Goal: Task Accomplishment & Management: Complete application form

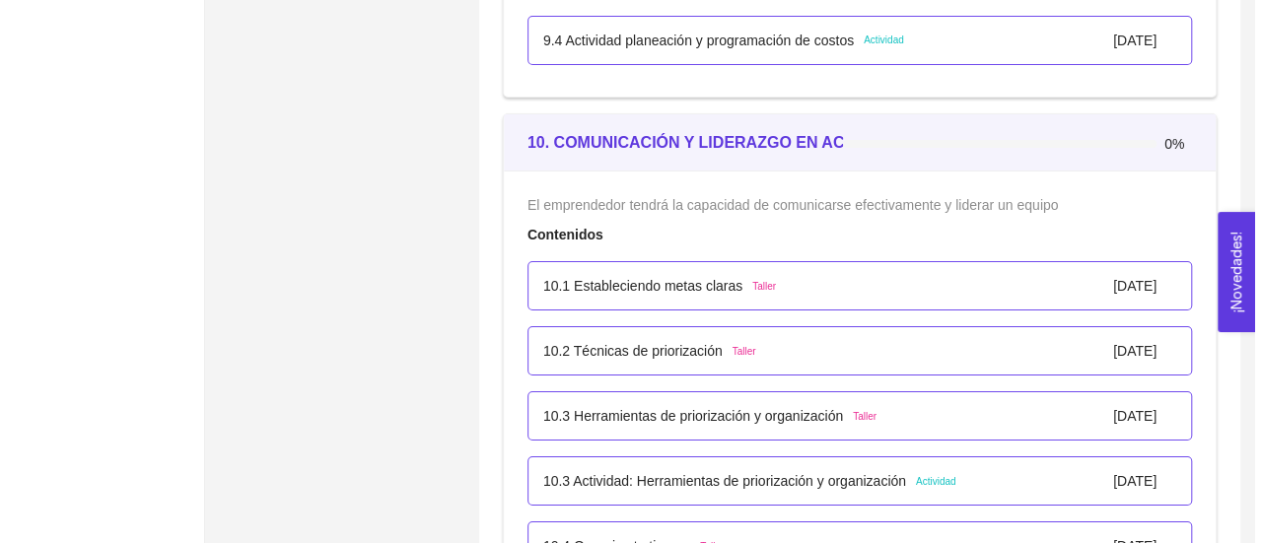
scroll to position [7166, 0]
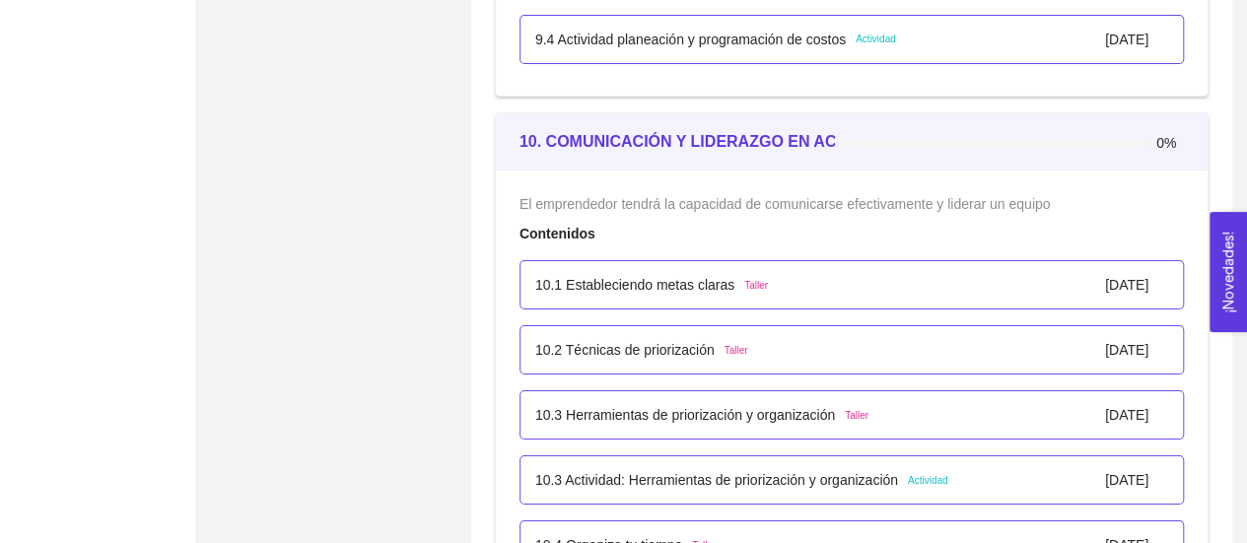
click at [877, 469] on p "10.3 Actividad: Herramientas de priorización y organización" at bounding box center [716, 480] width 363 height 22
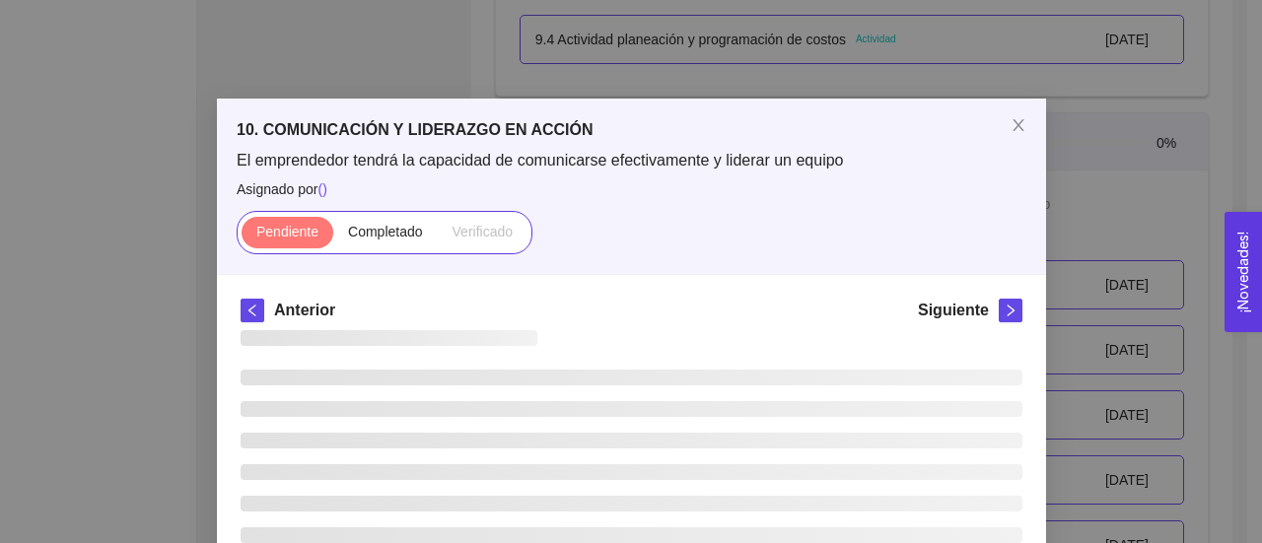
click at [877, 462] on ul at bounding box center [632, 488] width 782 height 237
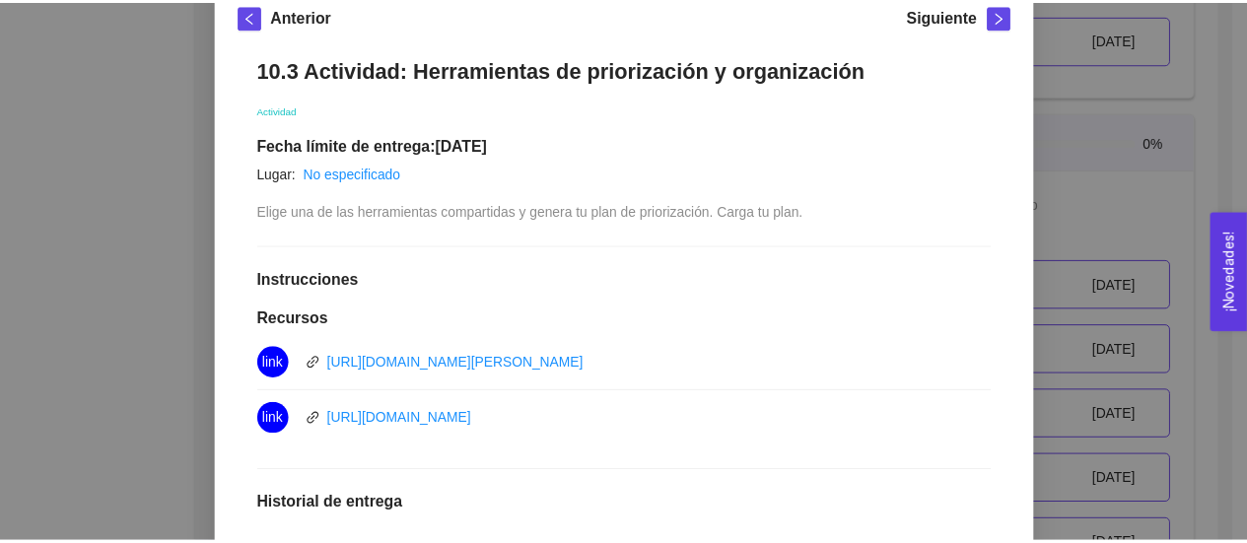
scroll to position [296, 0]
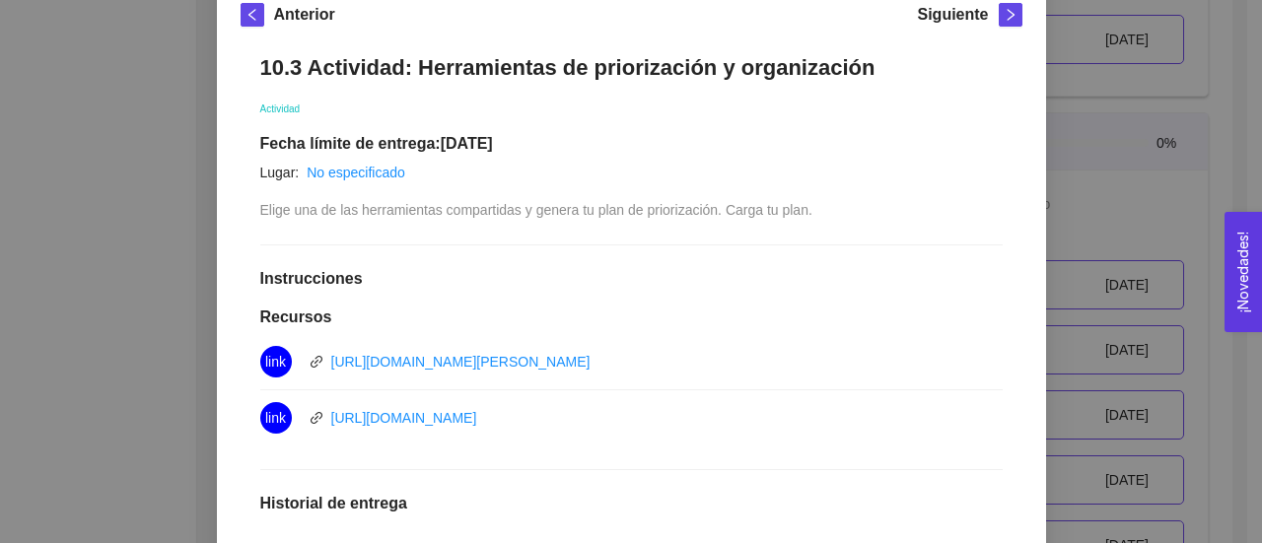
click at [1100, 116] on div "10. COMUNICACIÓN Y LIDERAZGO EN ACCIÓN El emprendedor tendrá la capacidad de co…" at bounding box center [631, 271] width 1262 height 543
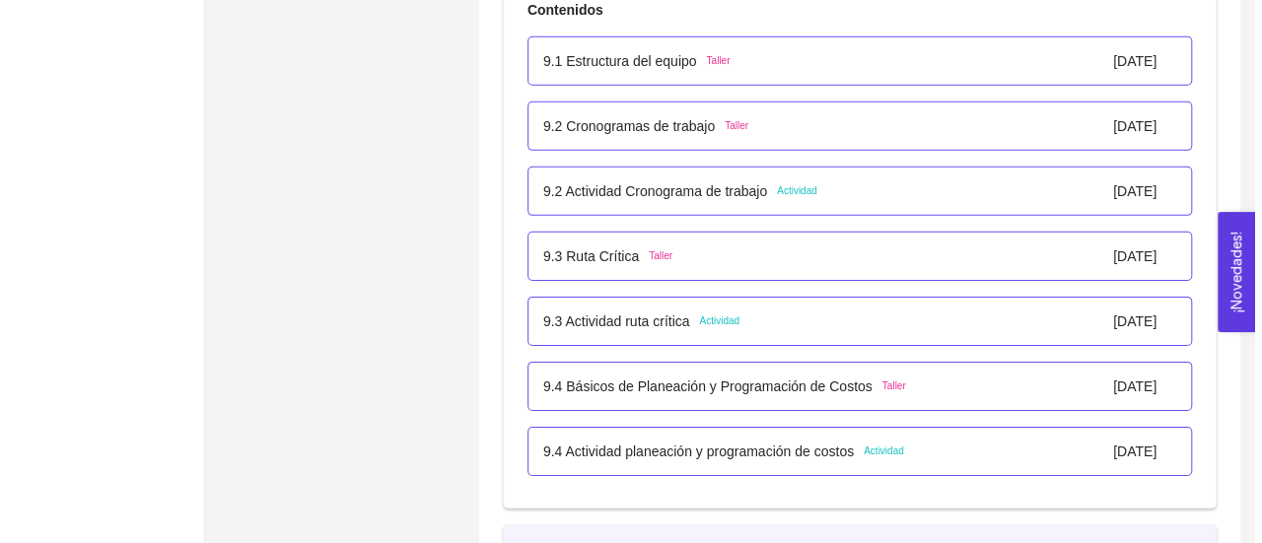
scroll to position [6755, 0]
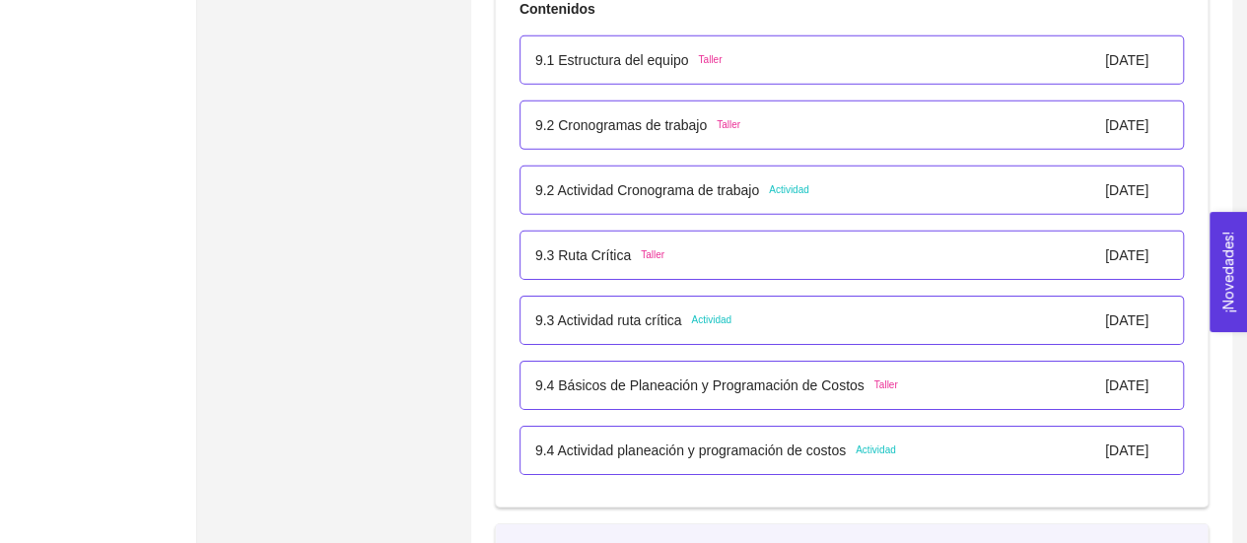
click at [743, 449] on p "9.4 Actividad planeación y programación de costos" at bounding box center [690, 451] width 311 height 22
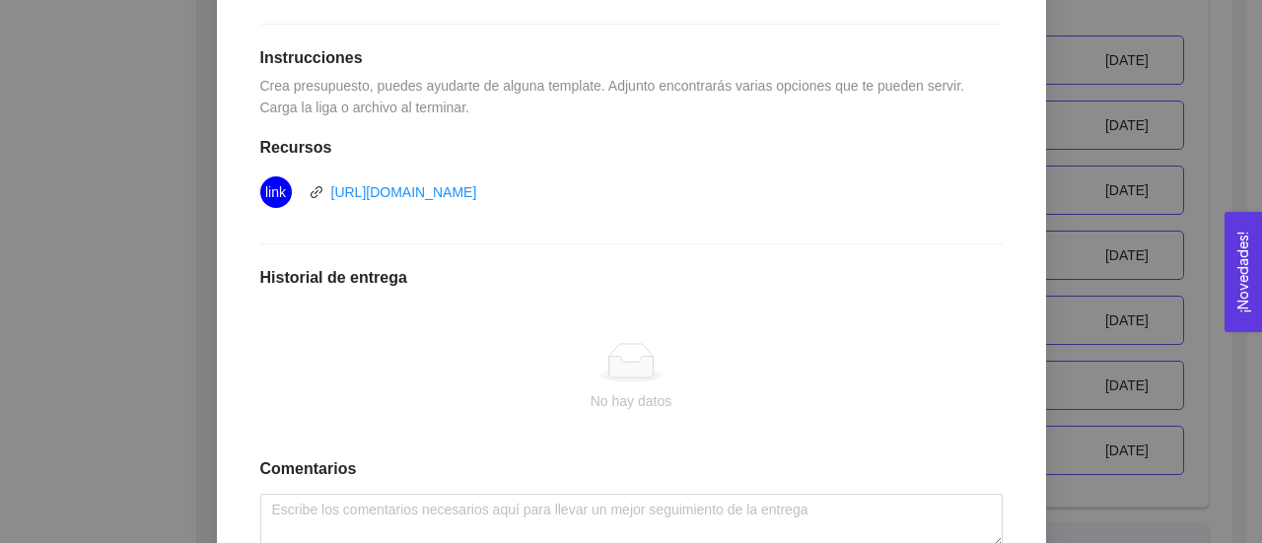
scroll to position [652, 0]
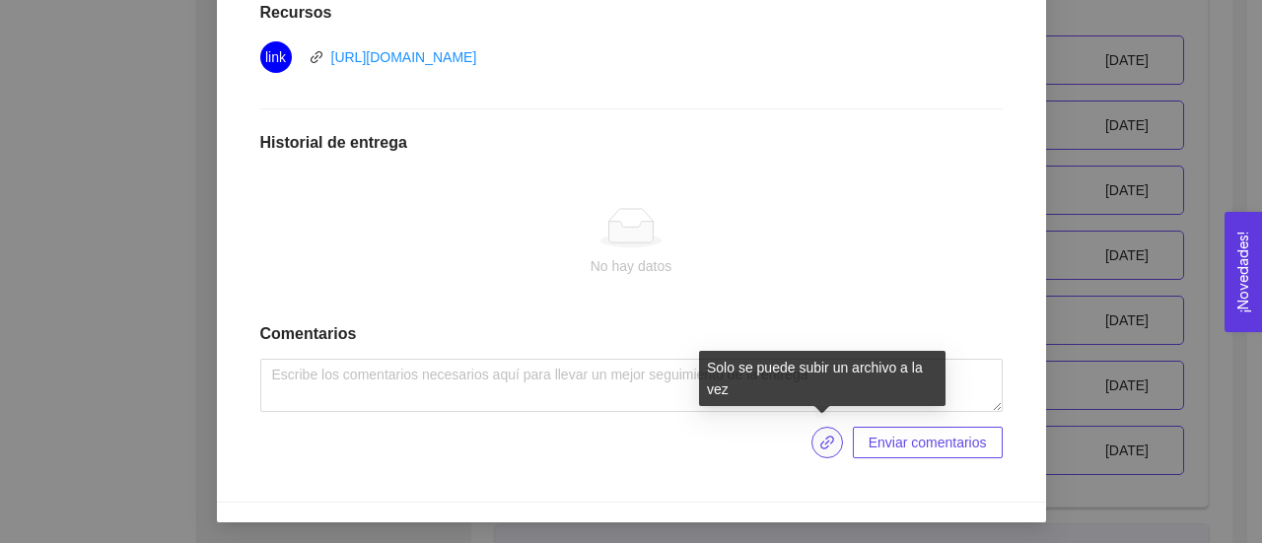
click at [819, 441] on icon "link" at bounding box center [827, 443] width 16 height 16
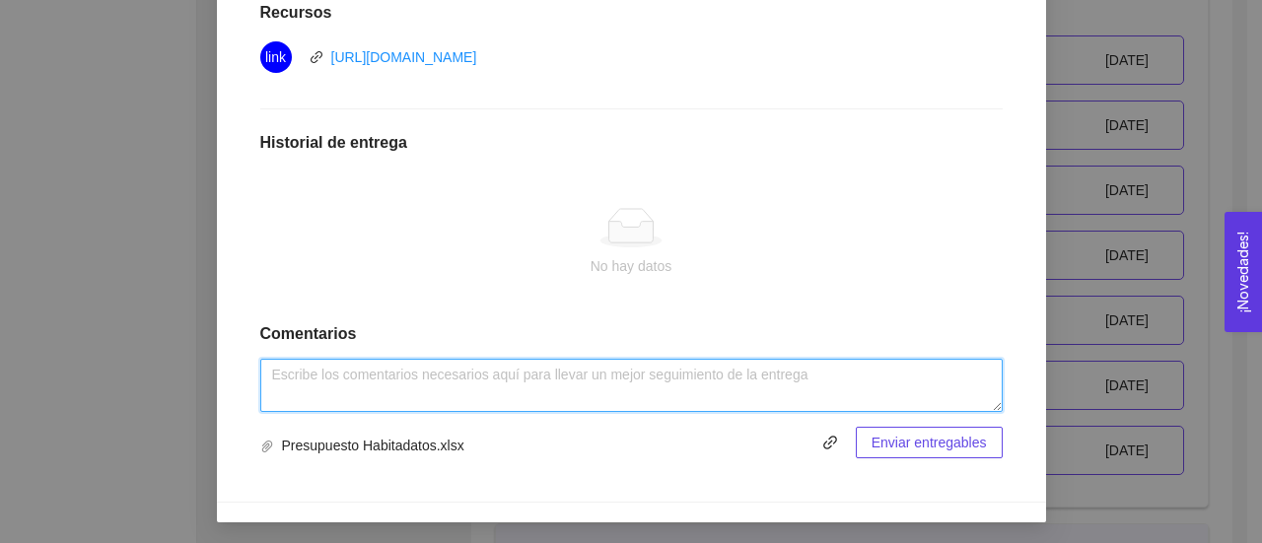
click at [753, 386] on textarea at bounding box center [631, 385] width 742 height 53
type textarea "gf"
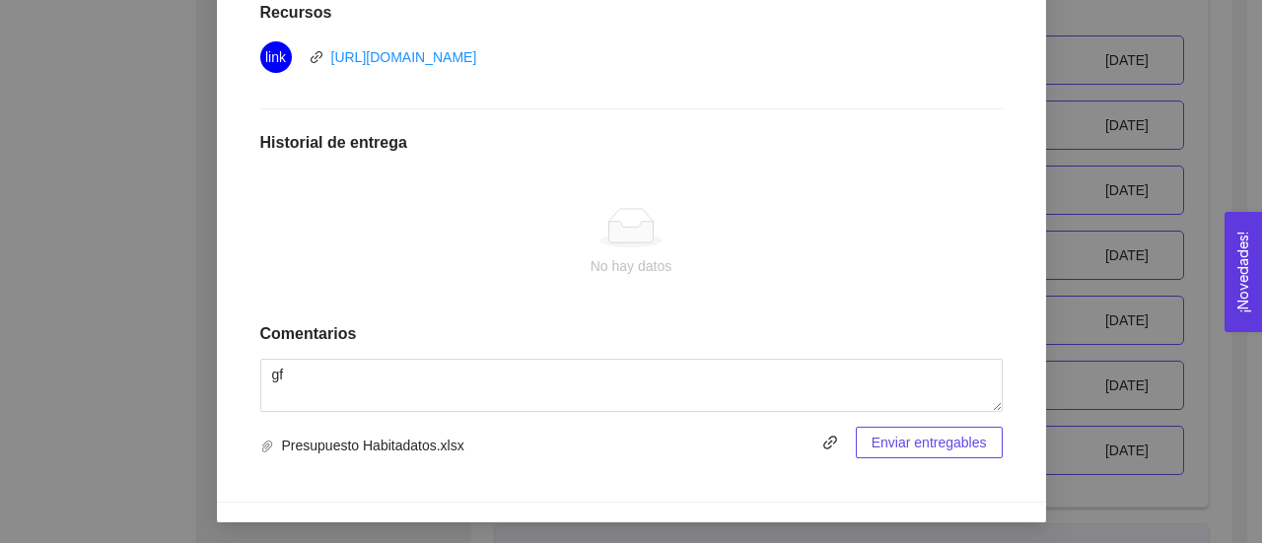
click at [942, 433] on span "Enviar entregables" at bounding box center [928, 443] width 115 height 22
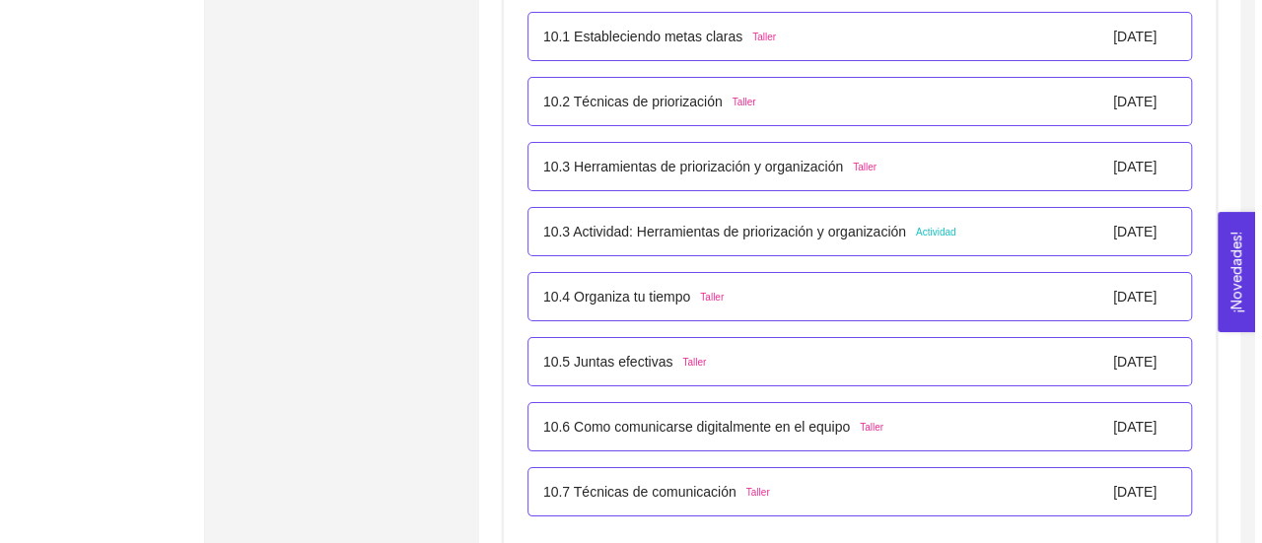
scroll to position [7412, 0]
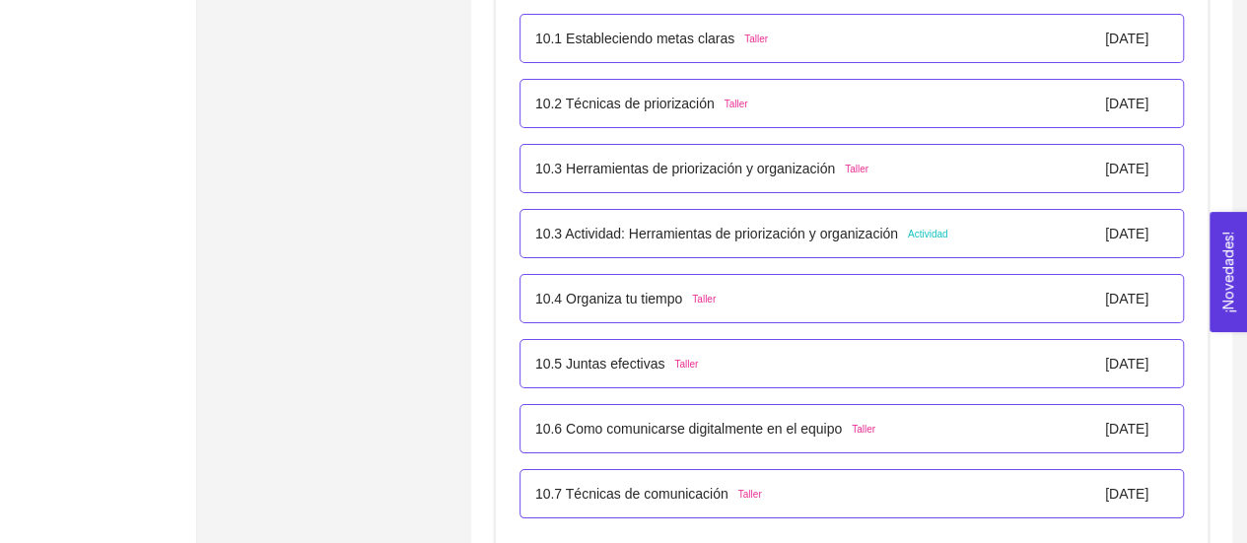
click at [697, 31] on p "10.1 Estableciendo metas claras" at bounding box center [634, 39] width 199 height 22
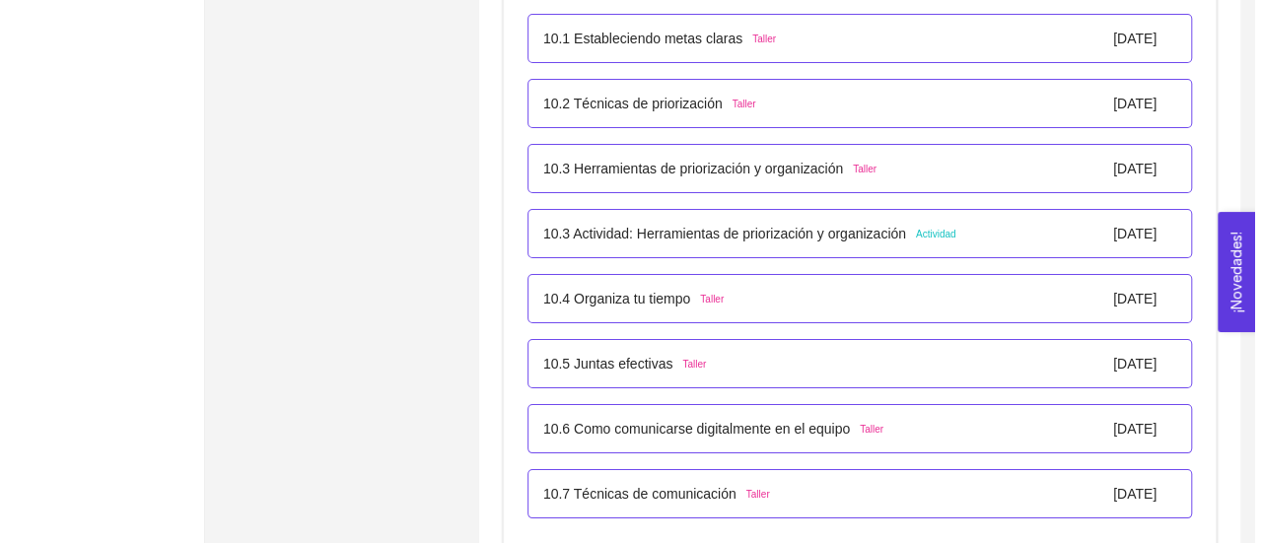
scroll to position [45, 0]
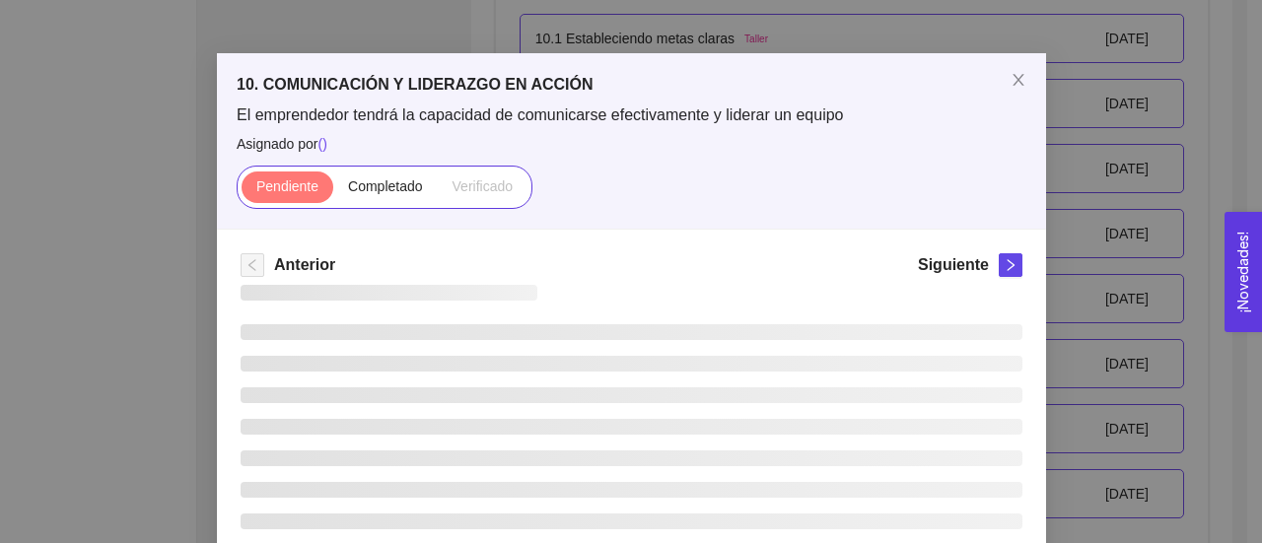
click at [697, 31] on div "10. COMUNICACIÓN Y LIDERAZGO EN ACCIÓN El emprendedor tendrá la capacidad de co…" at bounding box center [631, 271] width 1262 height 543
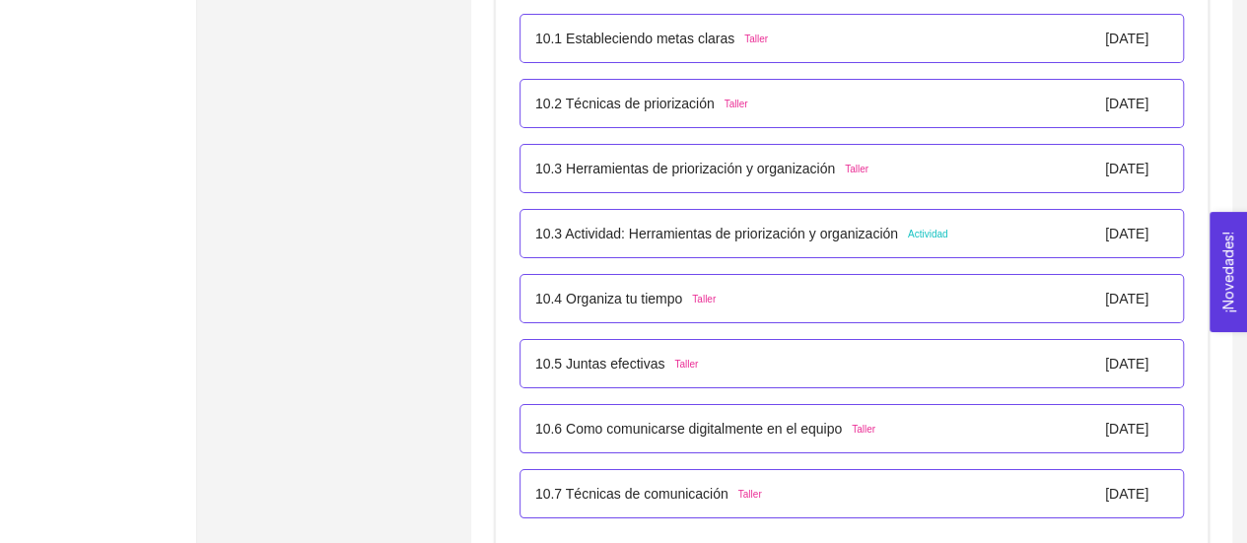
click at [697, 31] on p "10.1 Estableciendo metas claras" at bounding box center [634, 39] width 199 height 22
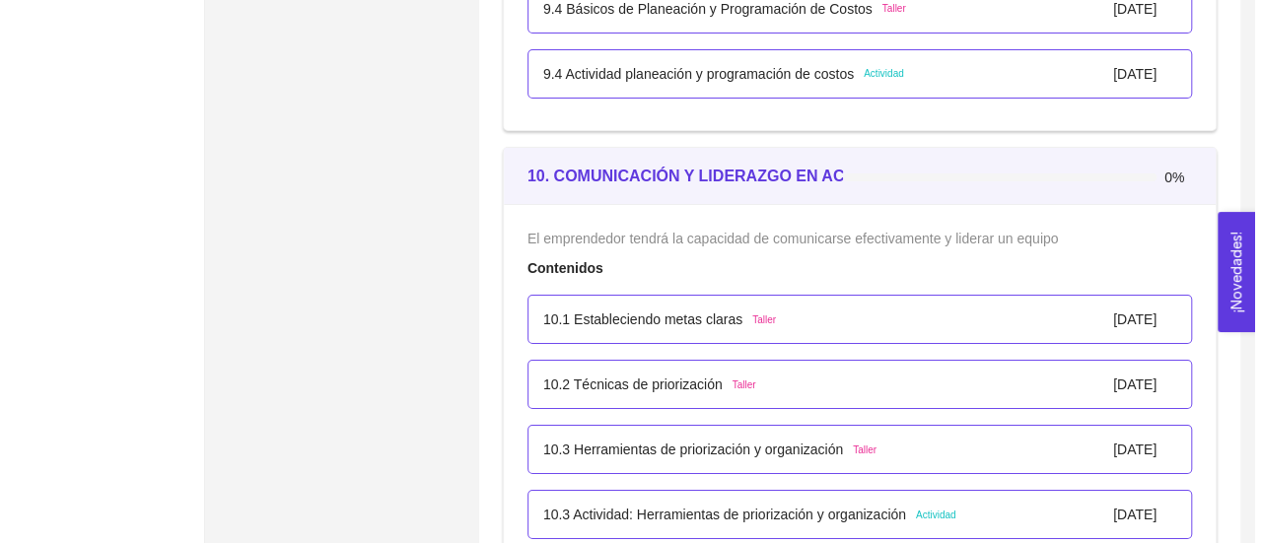
scroll to position [7119, 0]
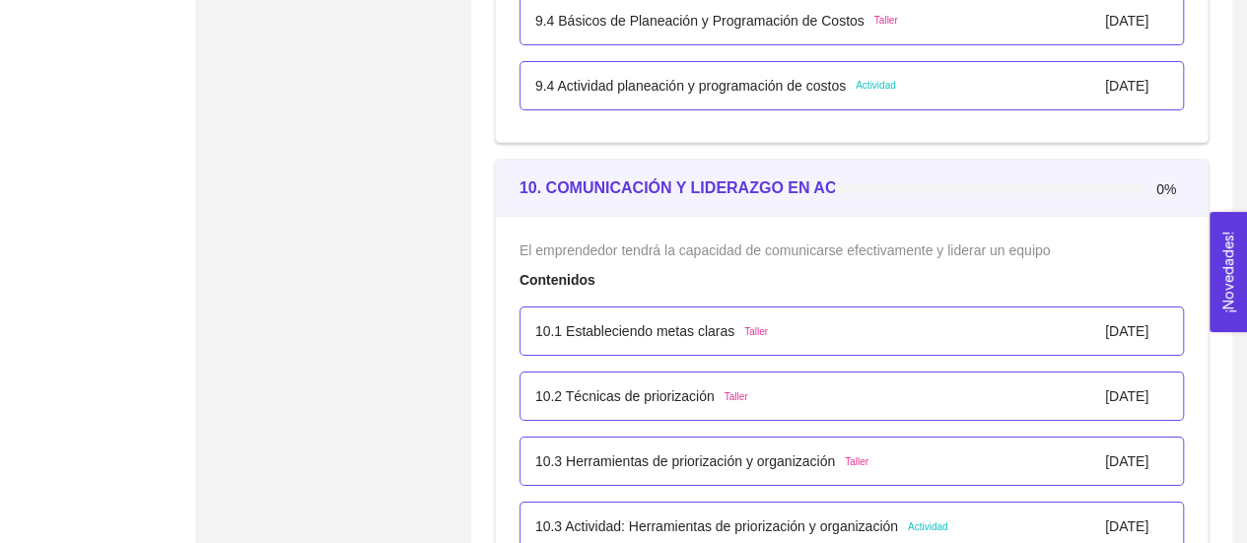
click at [747, 83] on p "9.4 Actividad planeación y programación de costos" at bounding box center [690, 86] width 311 height 22
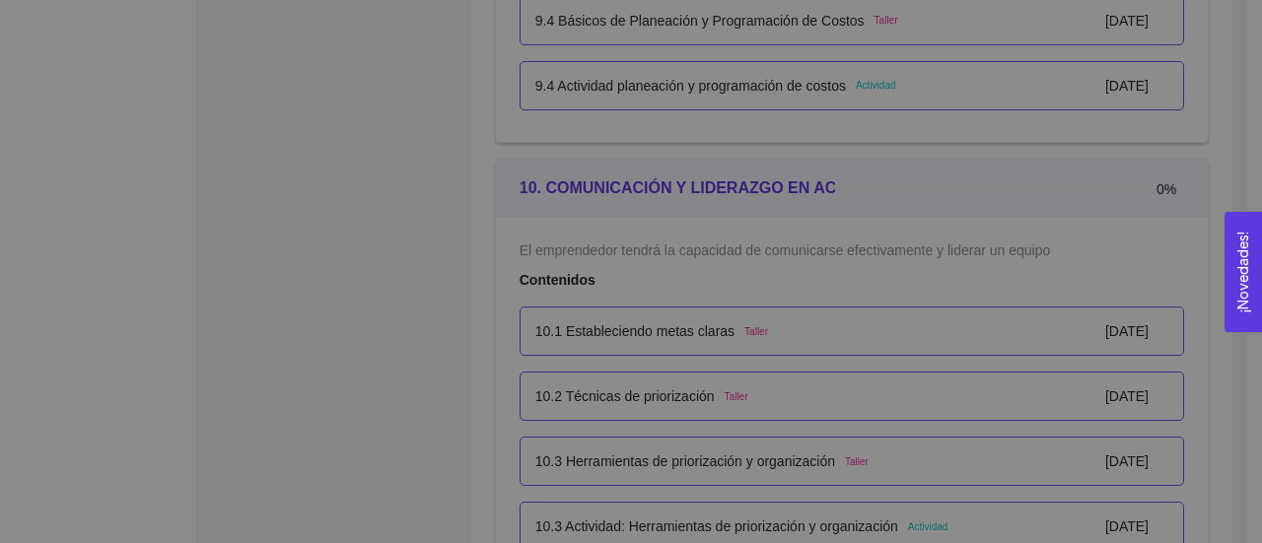
click at [747, 83] on div "9. OPERACIONES El emprendedor podrá planear, programar y estructurar costos y e…" at bounding box center [631, 271] width 1262 height 543
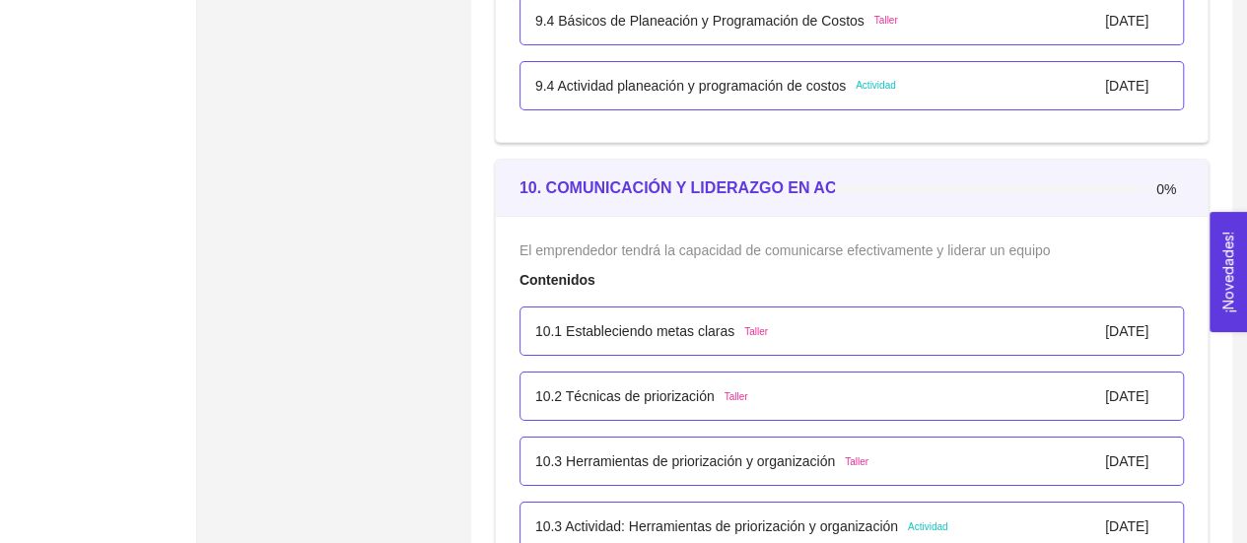
click at [694, 92] on div "9.4 Actividad planeación y programación de costos Actividad [DATE]" at bounding box center [852, 85] width 664 height 49
click at [666, 11] on p "9.4 Básicos de Planeación y Programación de Costos" at bounding box center [699, 21] width 329 height 22
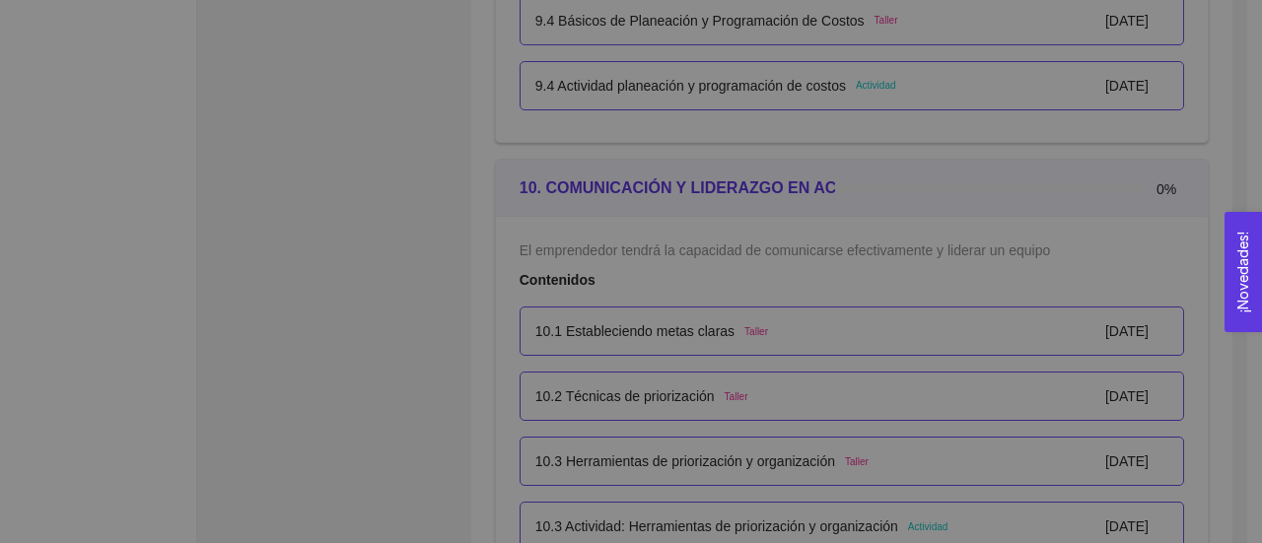
click at [666, 11] on div "9. OPERACIONES El emprendedor podrá planear, programar y estructurar costos y e…" at bounding box center [631, 271] width 1262 height 543
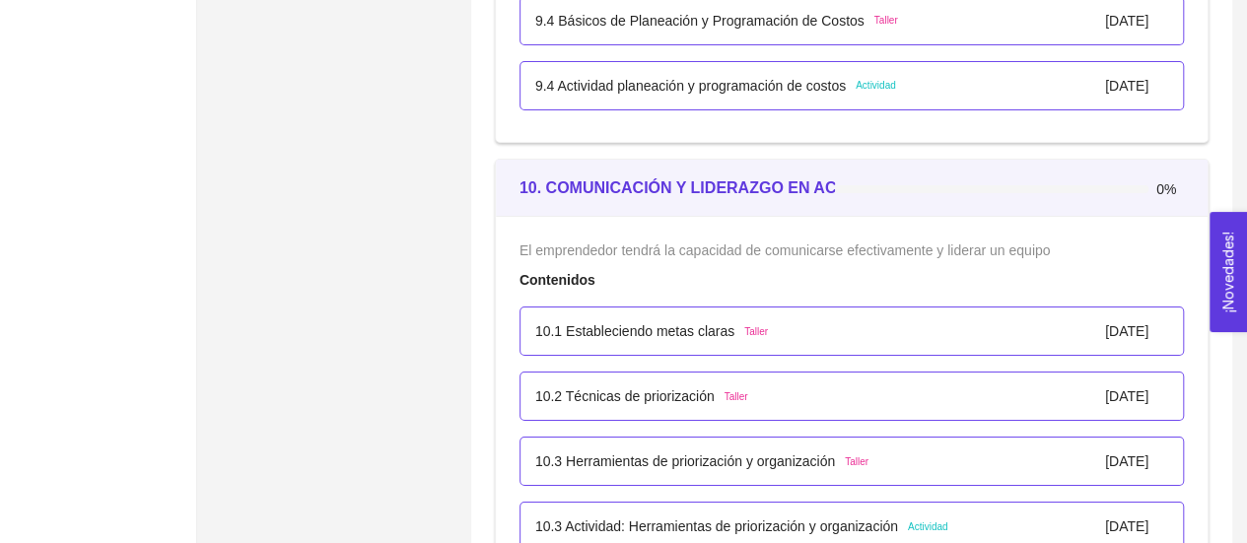
click at [633, 15] on p "9.4 Básicos de Planeación y Programación de Costos" at bounding box center [699, 21] width 329 height 22
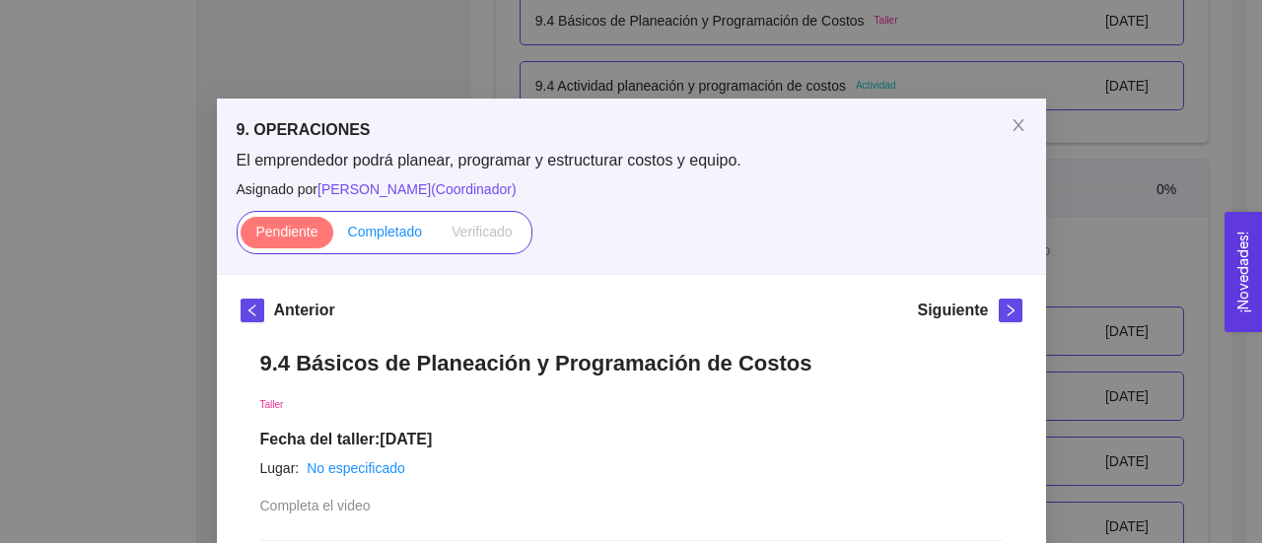
click at [375, 240] on span "Completado" at bounding box center [385, 232] width 75 height 16
click at [333, 237] on input "Completado" at bounding box center [333, 237] width 0 height 0
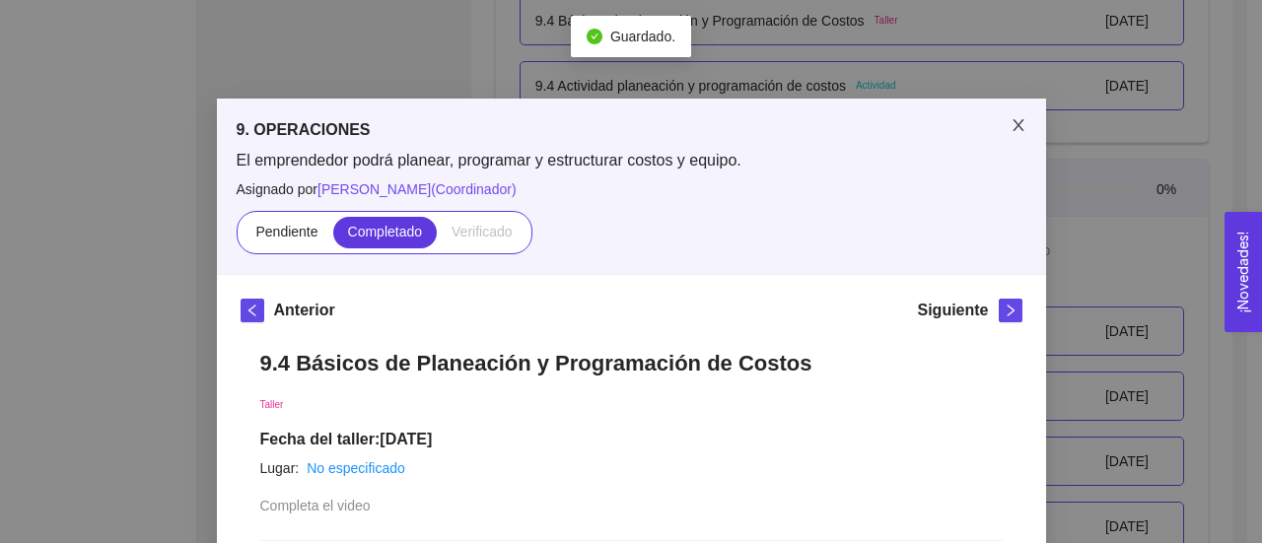
click at [1007, 116] on span "Close" at bounding box center [1018, 126] width 55 height 55
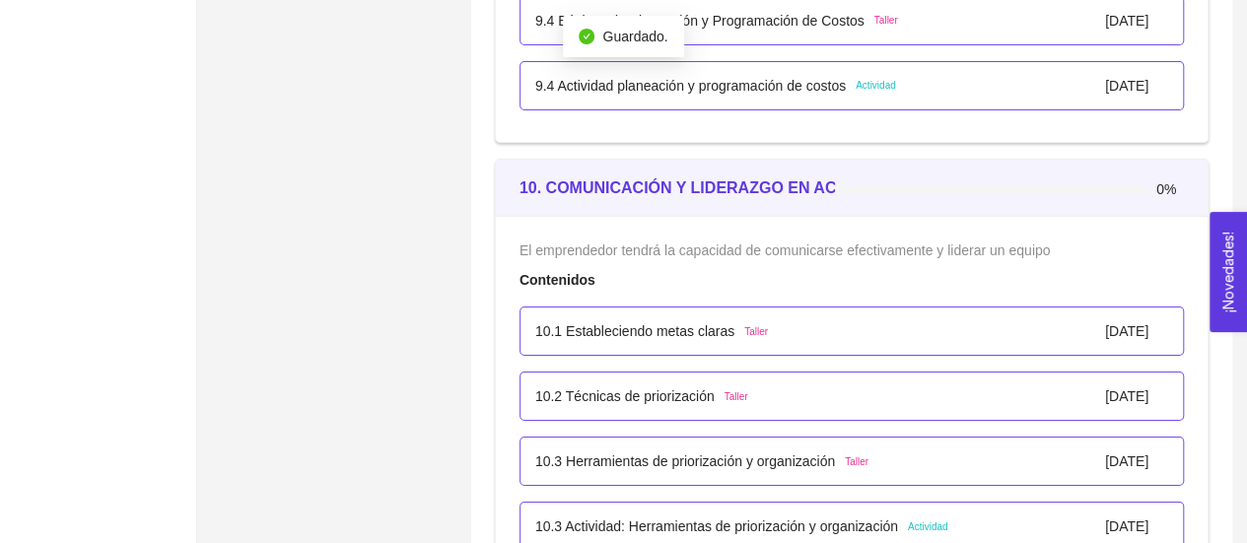
click at [767, 82] on p "9.4 Actividad planeación y programación de costos" at bounding box center [690, 86] width 311 height 22
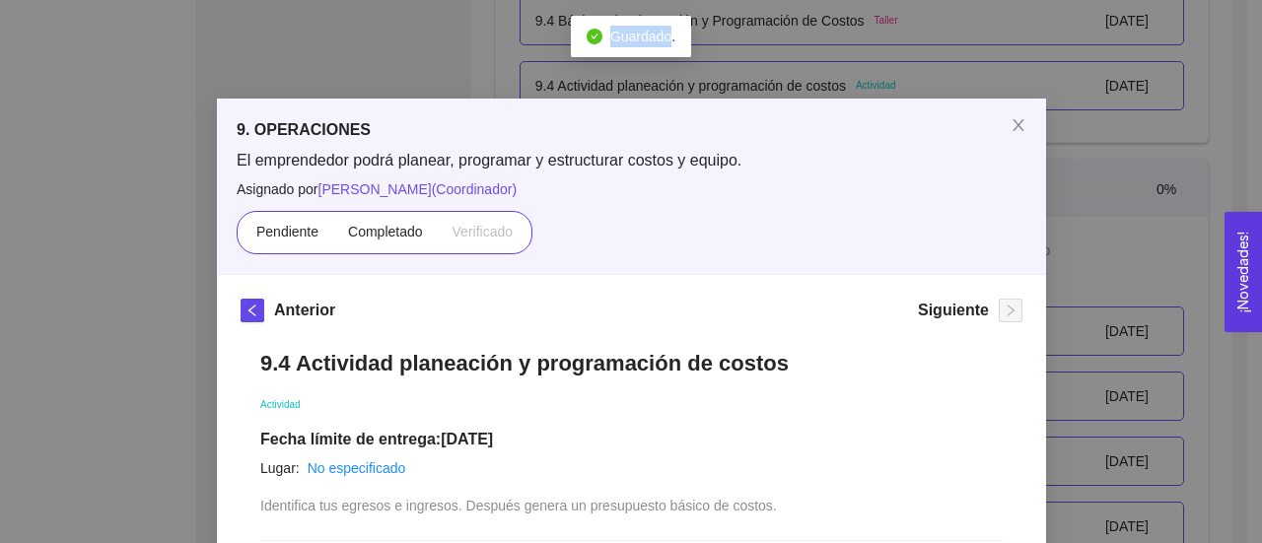
click at [767, 82] on div "9. OPERACIONES El emprendedor podrá planear, programar y estructurar costos y e…" at bounding box center [631, 271] width 1262 height 543
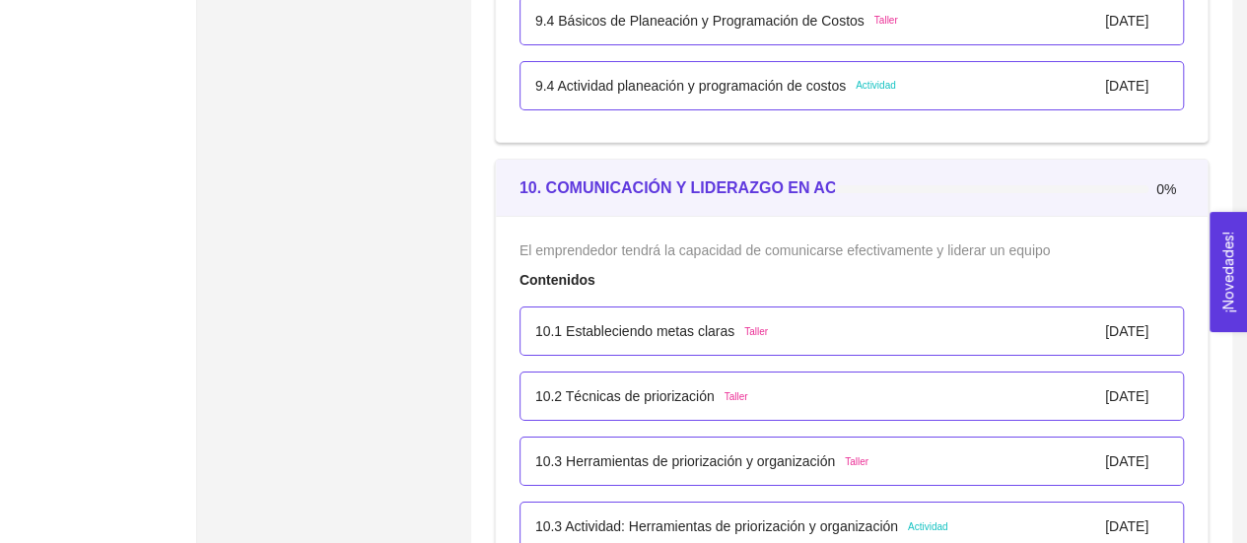
click at [684, 78] on p "9.4 Actividad planeación y programación de costos" at bounding box center [690, 86] width 311 height 22
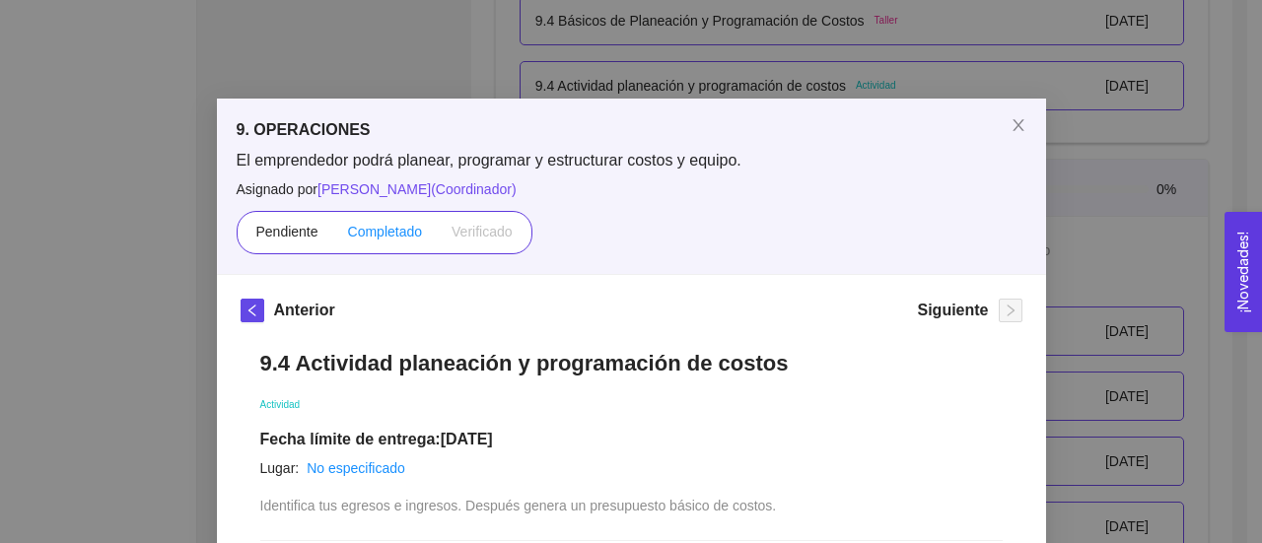
click at [367, 233] on span "Completado" at bounding box center [385, 232] width 75 height 16
click at [333, 237] on input "Completado" at bounding box center [333, 237] width 0 height 0
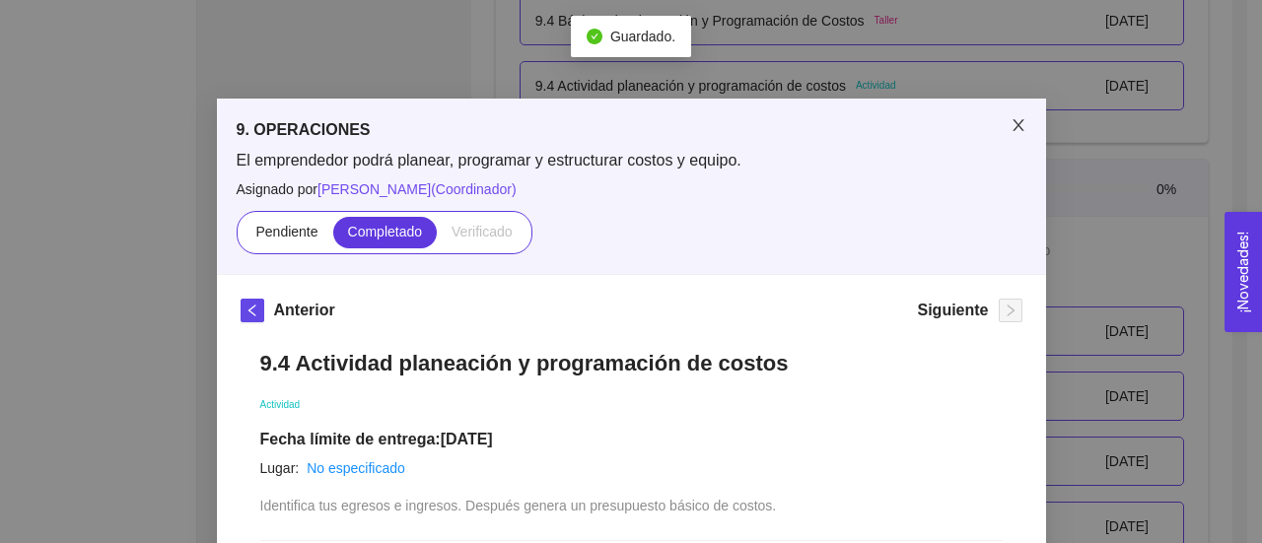
click at [1012, 130] on icon "close" at bounding box center [1017, 125] width 11 height 12
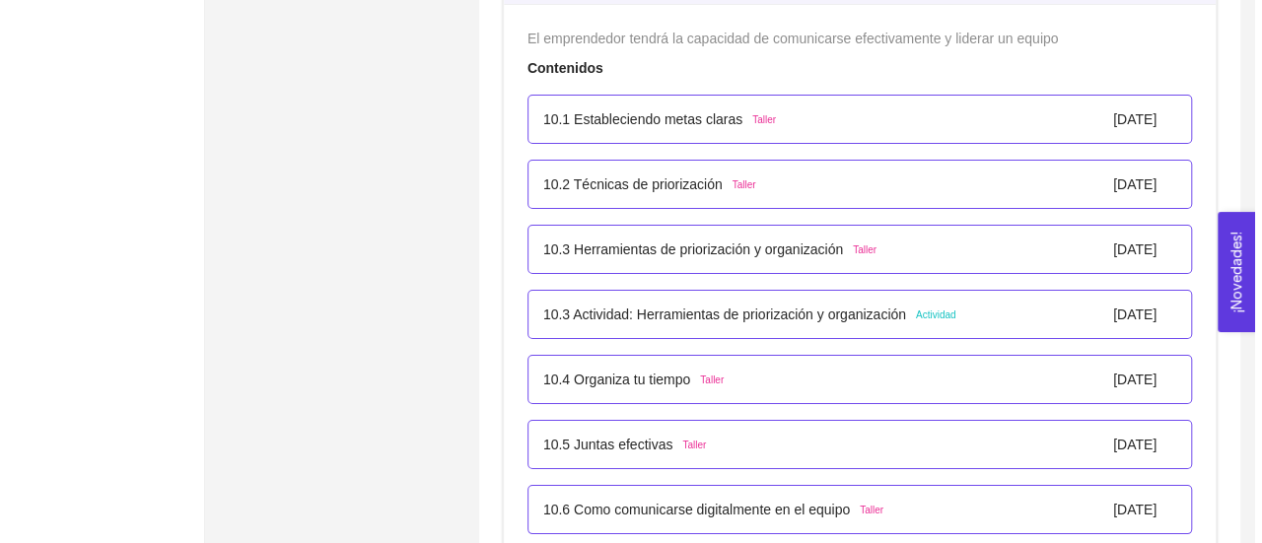
scroll to position [7327, 0]
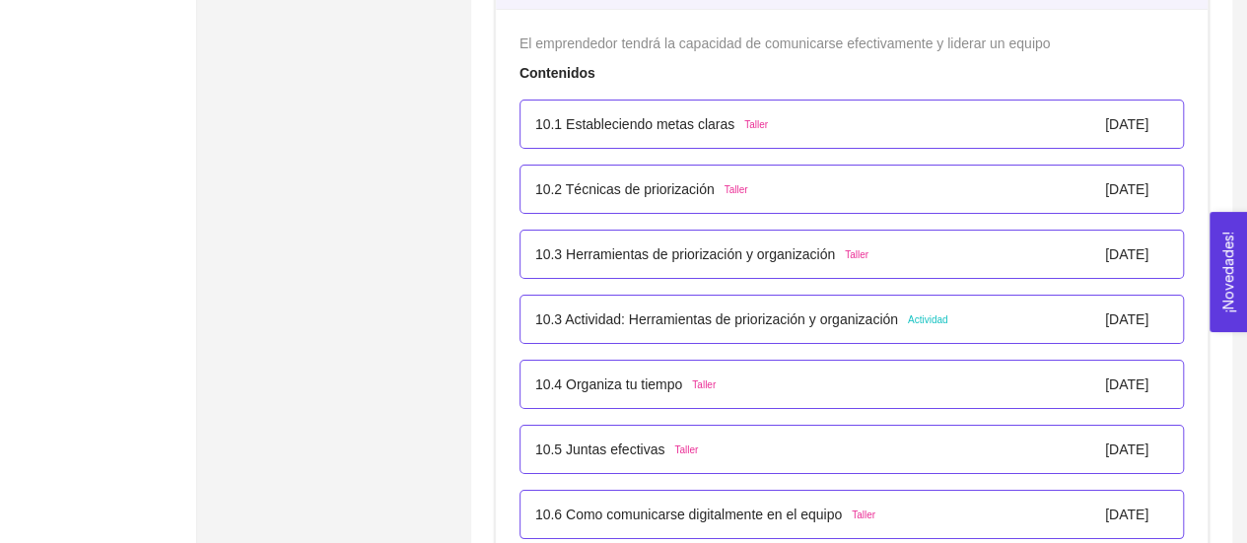
click at [607, 116] on p "10.1 Estableciendo metas claras" at bounding box center [634, 124] width 199 height 22
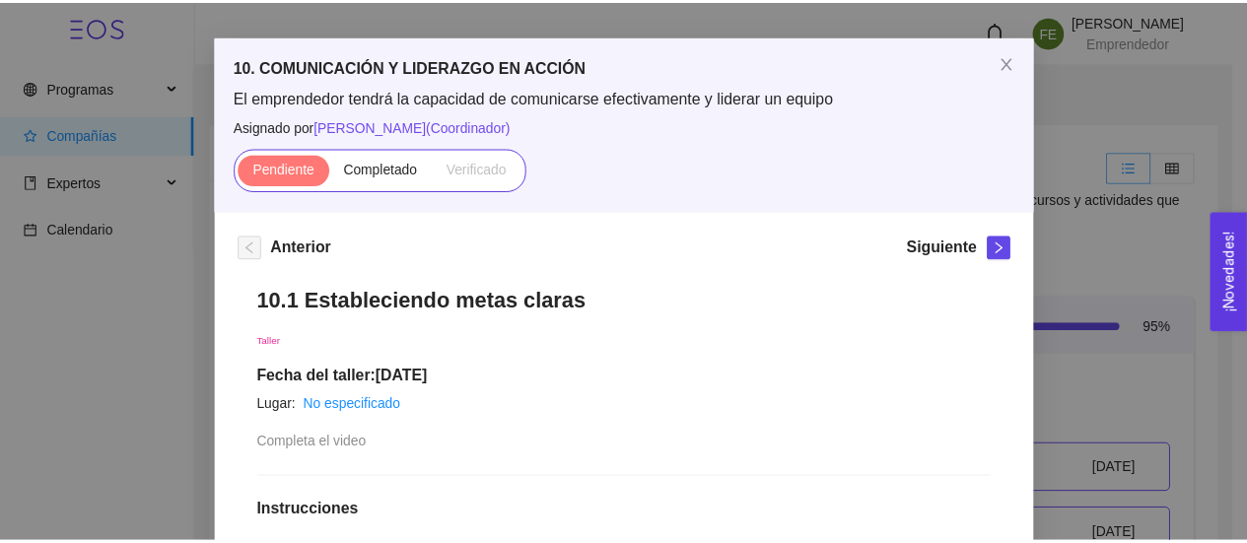
scroll to position [62, 0]
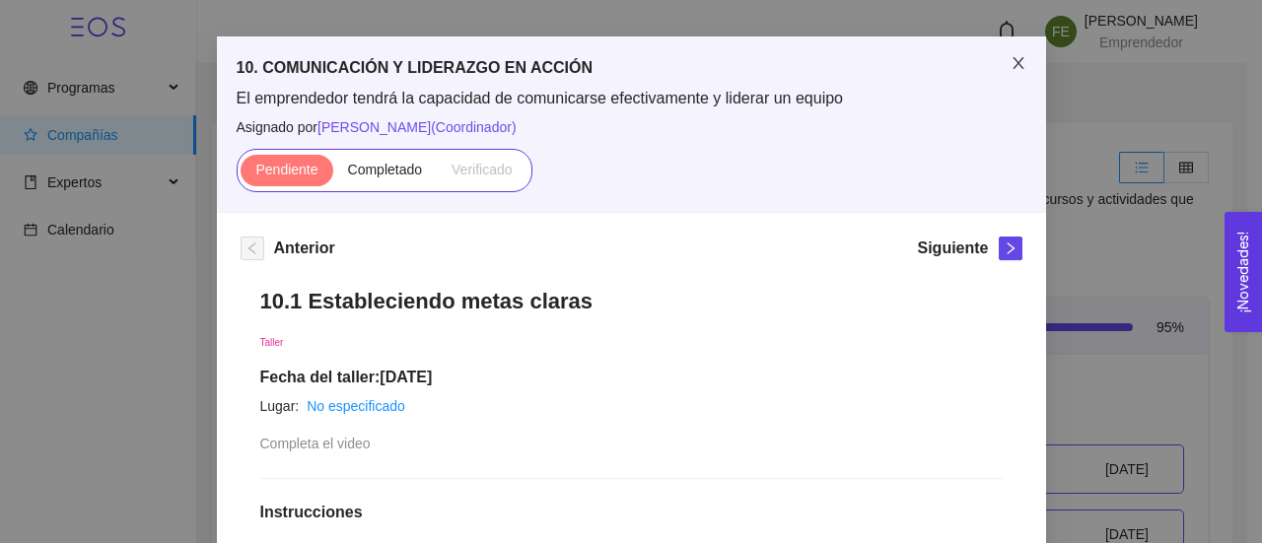
click at [1010, 63] on icon "close" at bounding box center [1018, 63] width 16 height 16
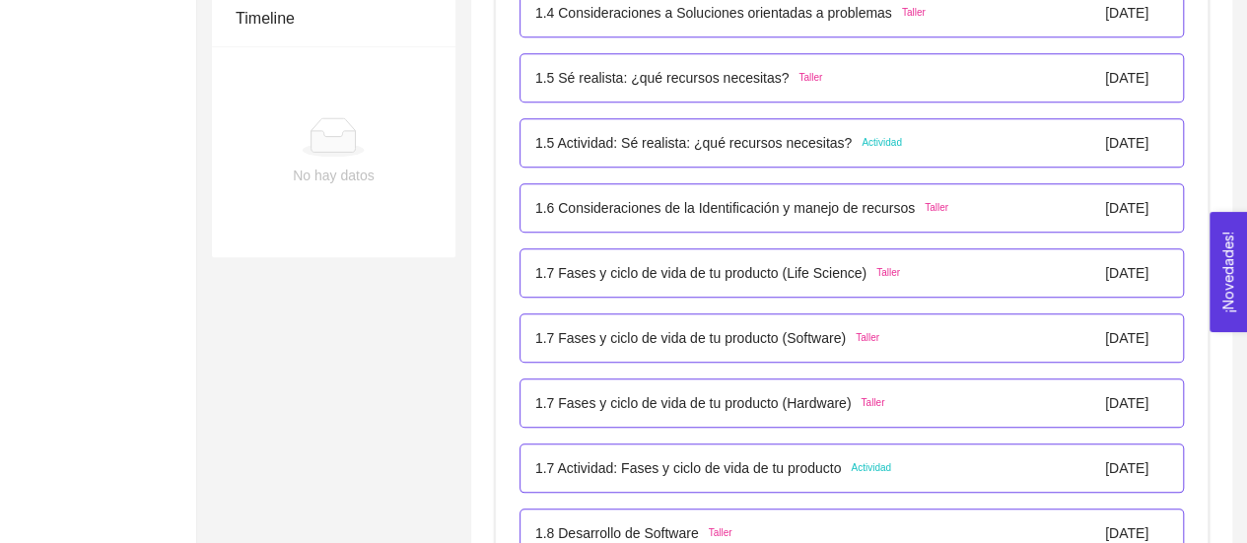
scroll to position [783, 0]
